Goal: Task Accomplishment & Management: Use online tool/utility

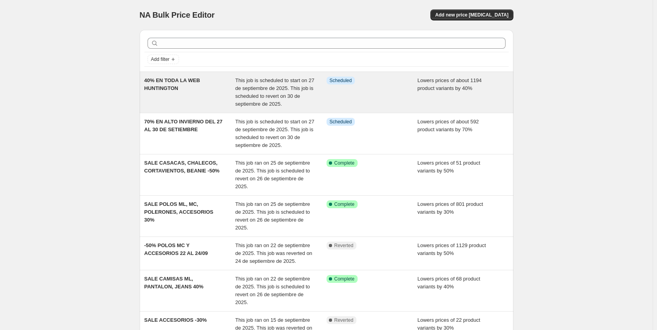
click at [377, 89] on div "Info Scheduled" at bounding box center [371, 92] width 91 height 31
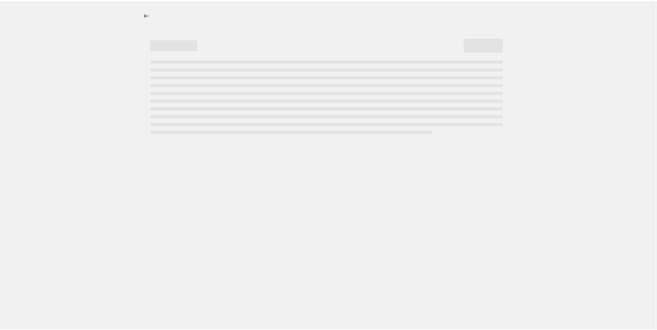
select select "percentage"
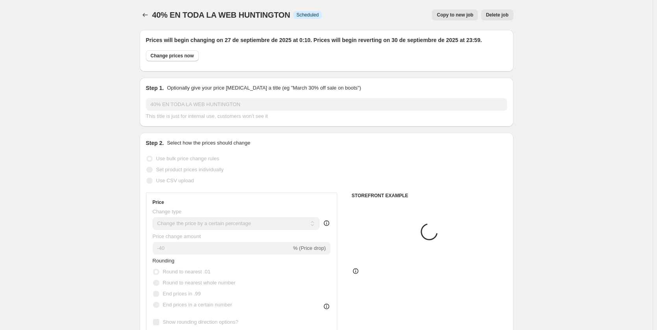
select select "collection"
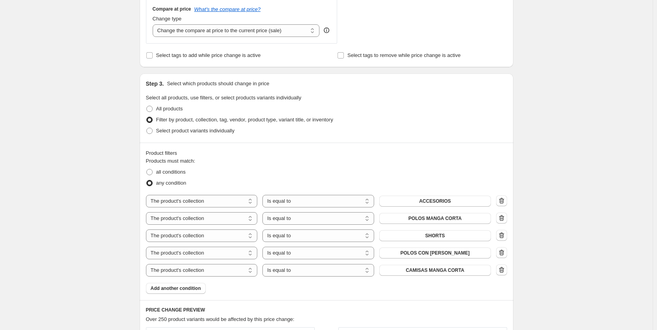
scroll to position [393, 0]
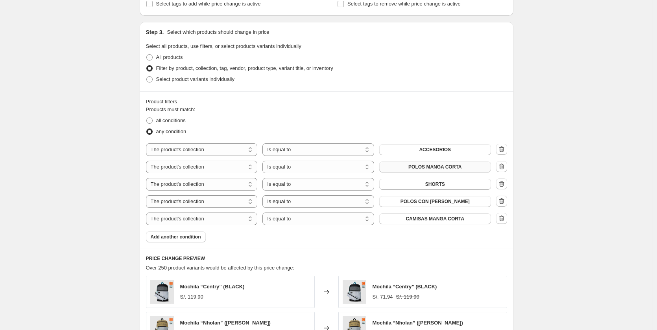
click at [462, 168] on button "POLOS MANGA CORTA" at bounding box center [435, 167] width 112 height 11
click at [443, 168] on span "POLOS MANGA CORTA" at bounding box center [434, 167] width 53 height 6
click at [503, 166] on icon "button" at bounding box center [501, 167] width 8 height 8
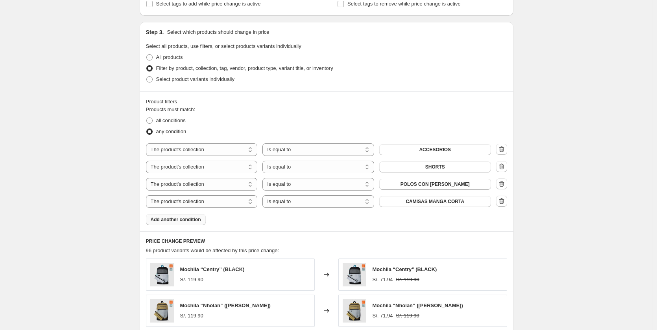
click at [177, 219] on span "Add another condition" at bounding box center [176, 220] width 50 height 6
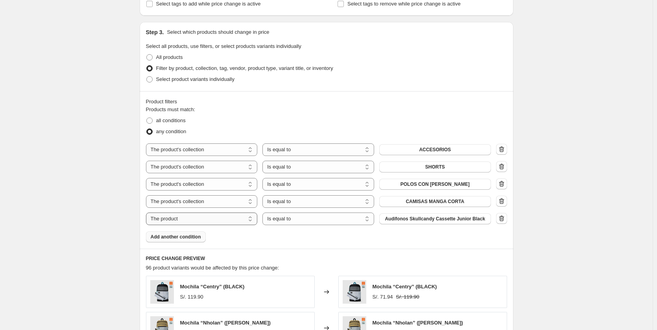
click at [223, 220] on select "The product The product's collection The product's tag The product's vendor The…" at bounding box center [202, 219] width 112 height 13
select select "collection"
click at [460, 220] on button "ACCESORIOS" at bounding box center [435, 219] width 112 height 11
click at [604, 187] on div "40% EN TODA LA WEB HUNTINGTON. This page is ready 40% EN TODA LA WEB HUNTINGTON…" at bounding box center [326, 170] width 652 height 1126
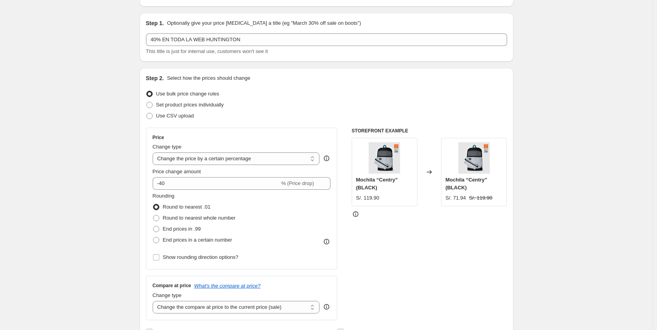
scroll to position [0, 0]
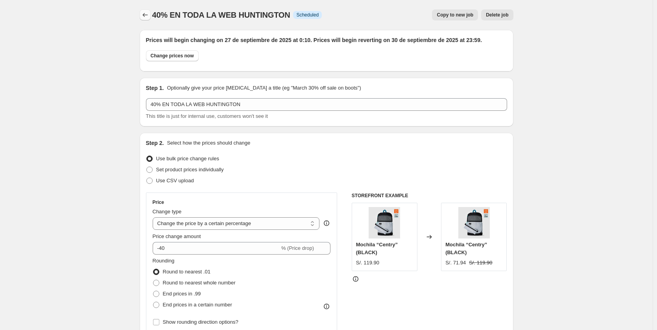
click at [145, 14] on icon "Price change jobs" at bounding box center [145, 15] width 8 height 8
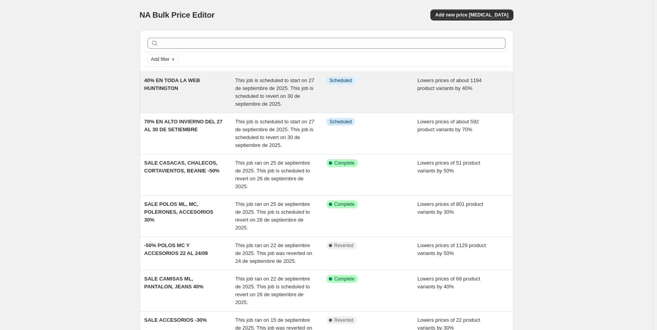
click at [346, 96] on div "Info Scheduled" at bounding box center [371, 92] width 91 height 31
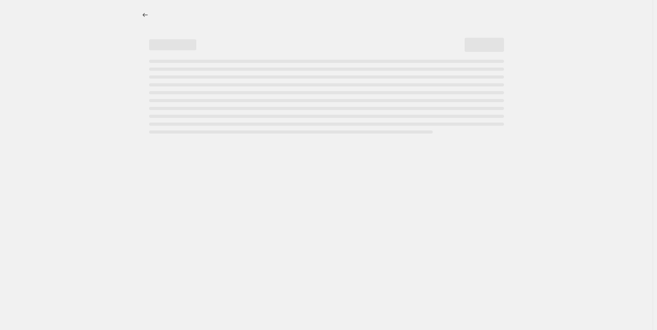
select select "percentage"
select select "collection"
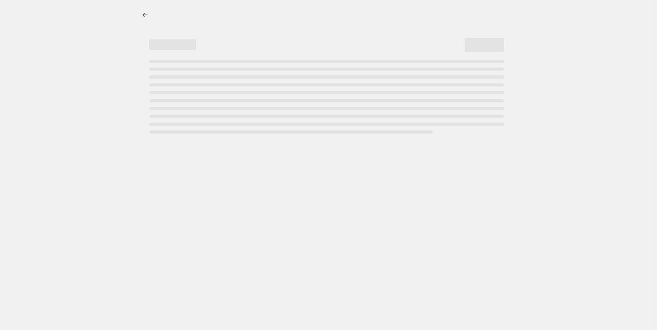
select select "collection"
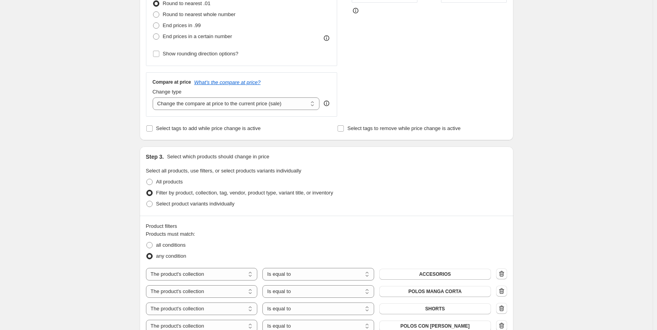
scroll to position [393, 0]
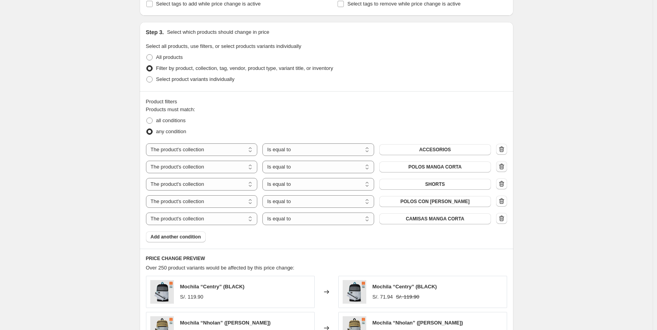
click at [503, 167] on icon "button" at bounding box center [501, 167] width 8 height 8
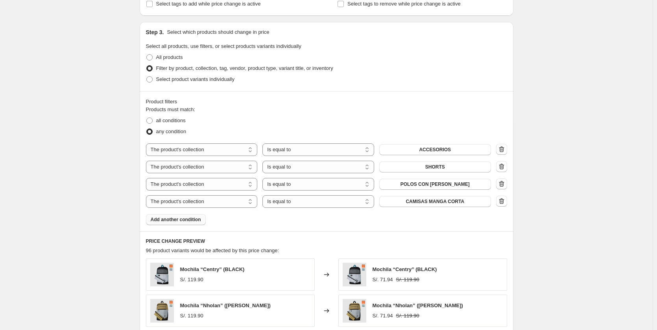
click at [193, 222] on span "Add another condition" at bounding box center [176, 220] width 50 height 6
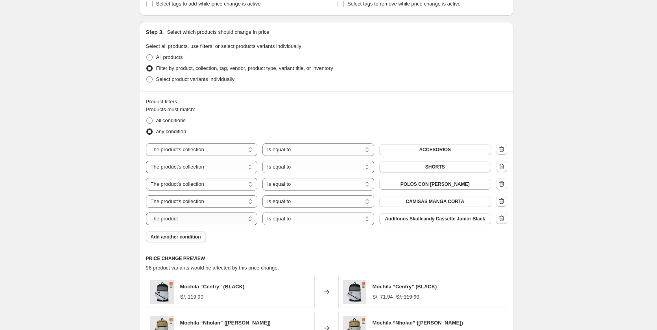
click at [214, 221] on select "The product The product's collection The product's tag The product's vendor The…" at bounding box center [202, 219] width 112 height 13
select select "collection"
click at [447, 219] on span "ACCESORIOS" at bounding box center [435, 219] width 32 height 6
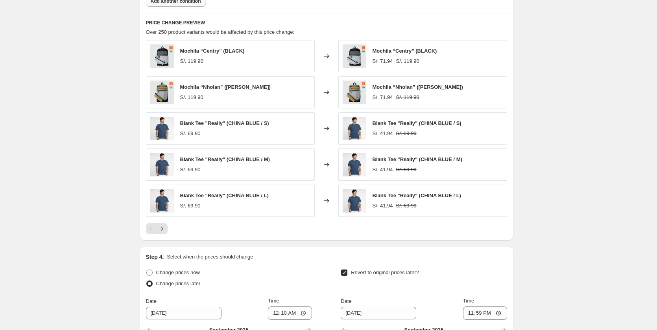
scroll to position [796, 0]
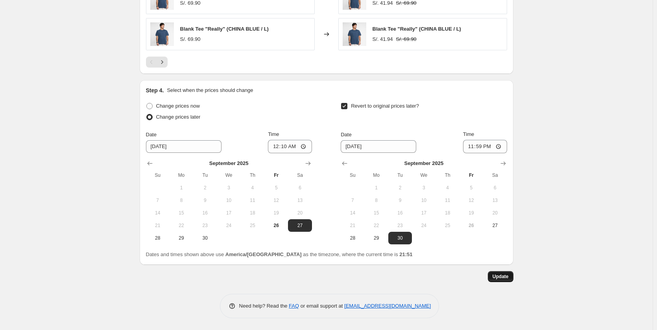
click at [504, 278] on span "Update" at bounding box center [500, 277] width 16 height 6
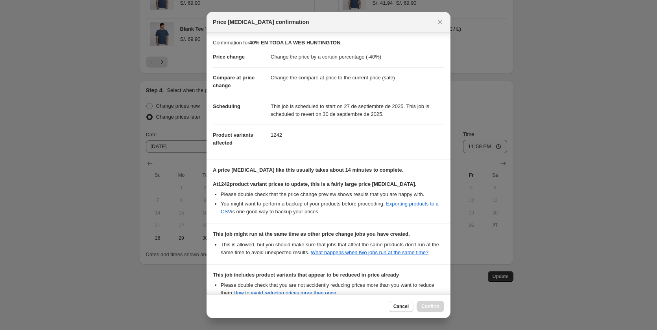
scroll to position [91, 0]
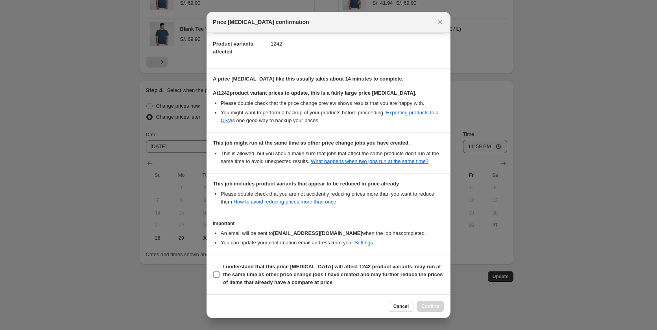
click at [219, 273] on input "I understand that this price change job will affect 1242 product variants, may …" at bounding box center [216, 275] width 6 height 6
checkbox input "true"
click at [436, 304] on span "Confirm" at bounding box center [430, 307] width 18 height 6
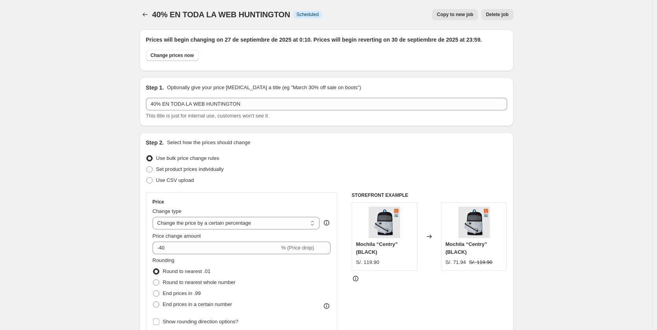
scroll to position [0, 0]
click at [142, 13] on button "Price change jobs" at bounding box center [145, 14] width 11 height 11
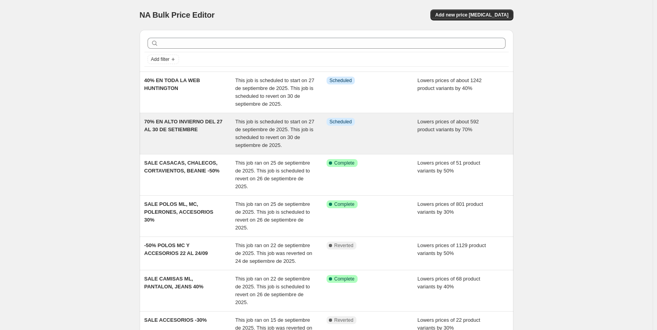
click at [210, 129] on div "70% EN ALTO INVIERNO DEL 27 AL 30 DE SETIEMBRE" at bounding box center [189, 133] width 91 height 31
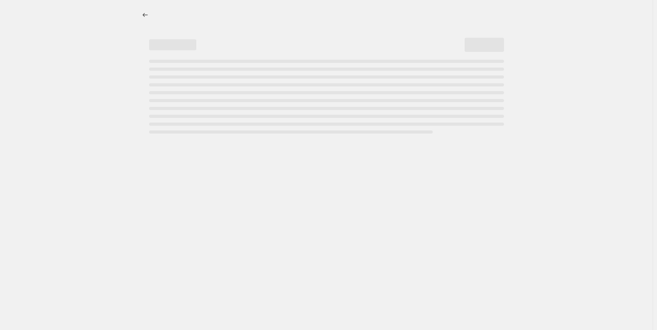
select select "percentage"
select select "collection"
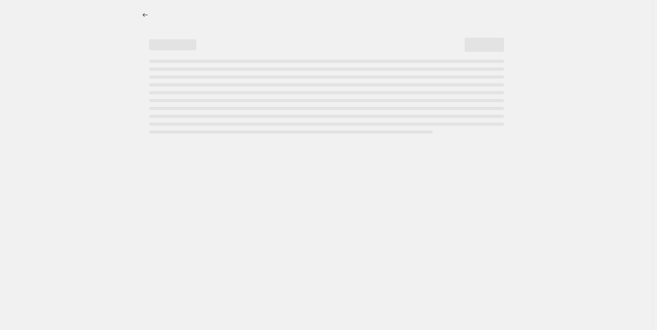
select select "collection"
